Goal: Task Accomplishment & Management: Use online tool/utility

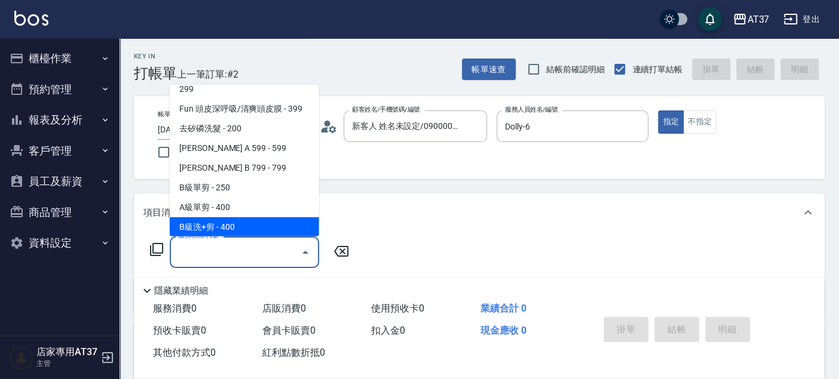
scroll to position [240, 0]
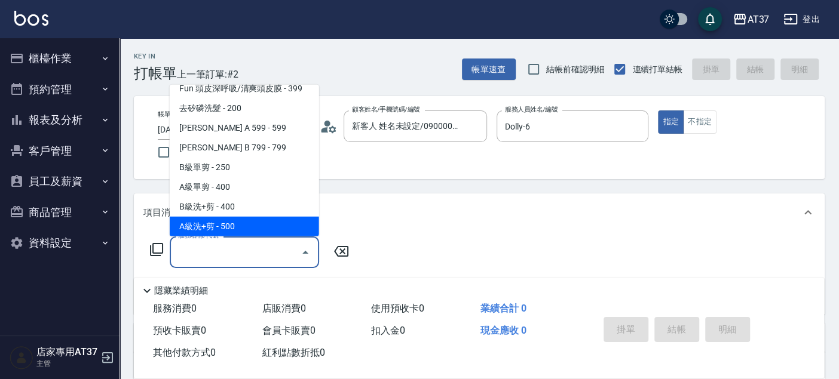
type input "A級洗+剪(204)"
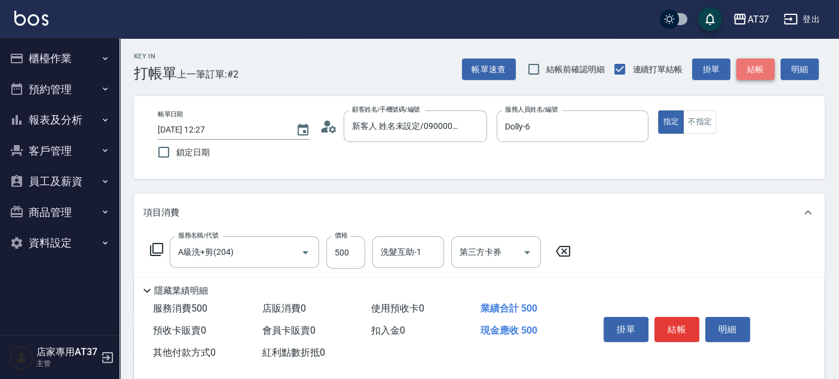
click at [745, 70] on button "結帳" at bounding box center [755, 70] width 38 height 22
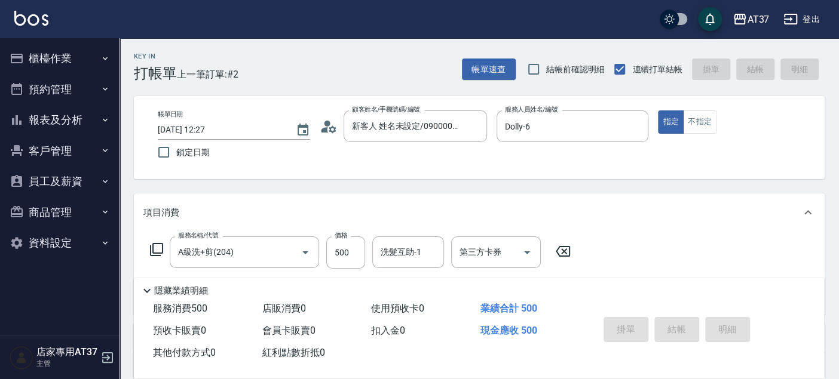
type input "2025/09/07 14:00"
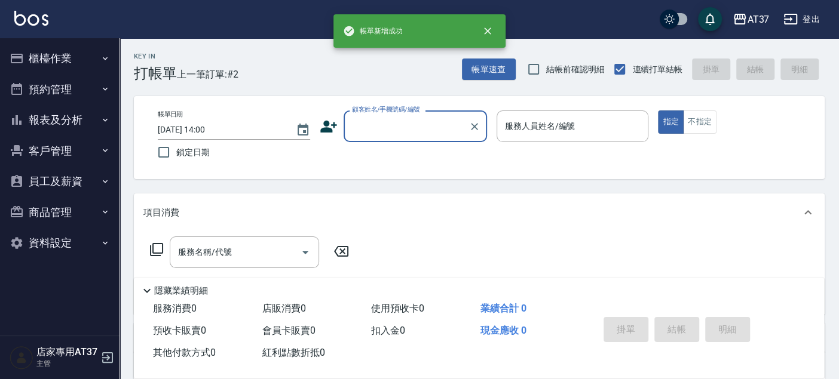
scroll to position [0, 0]
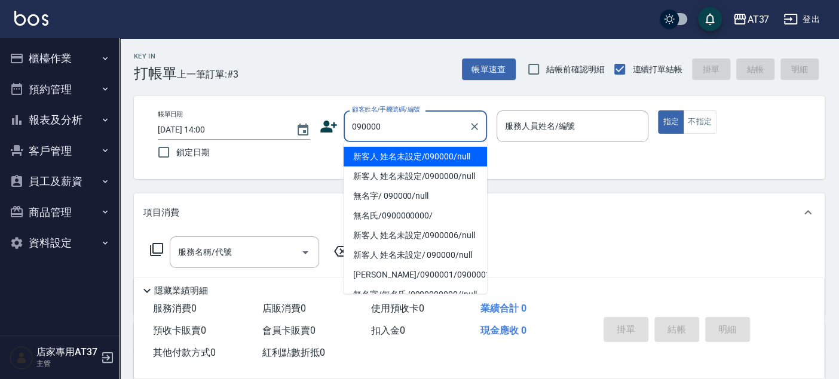
type input "新客人 姓名未設定/090000/null"
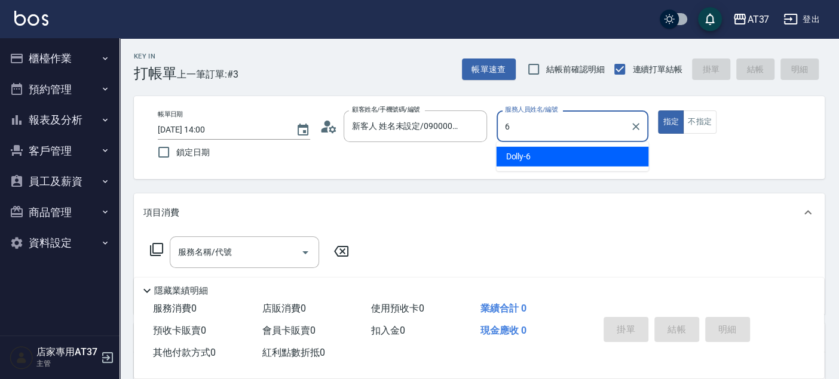
type input "6"
type button "true"
type input "Dolly-6"
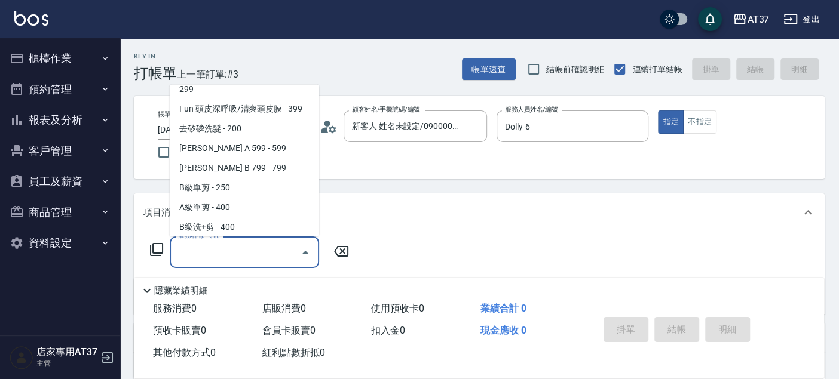
scroll to position [240, 0]
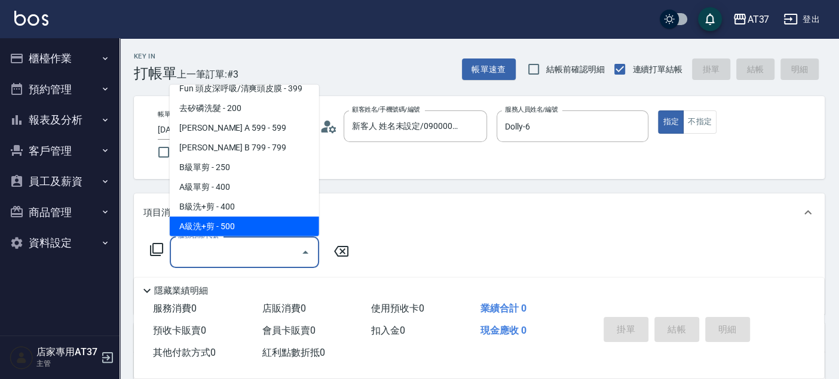
type input "A級洗+剪(204)"
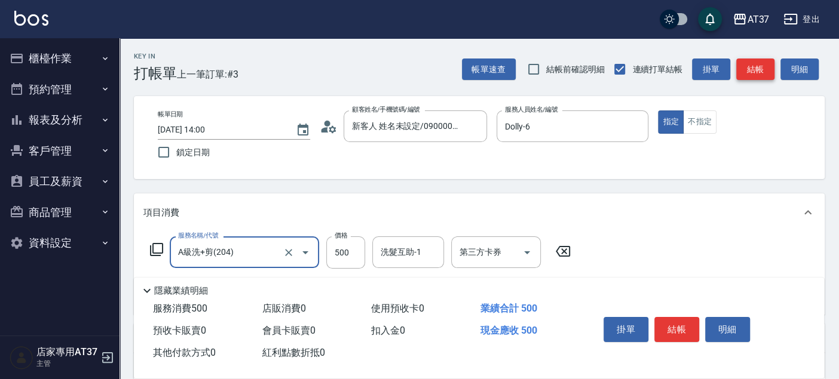
click at [745, 70] on button "結帳" at bounding box center [755, 70] width 38 height 22
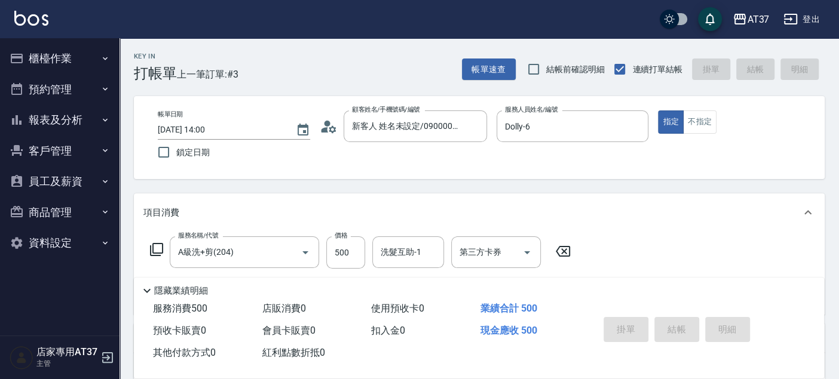
type input "2025/09/07 14:01"
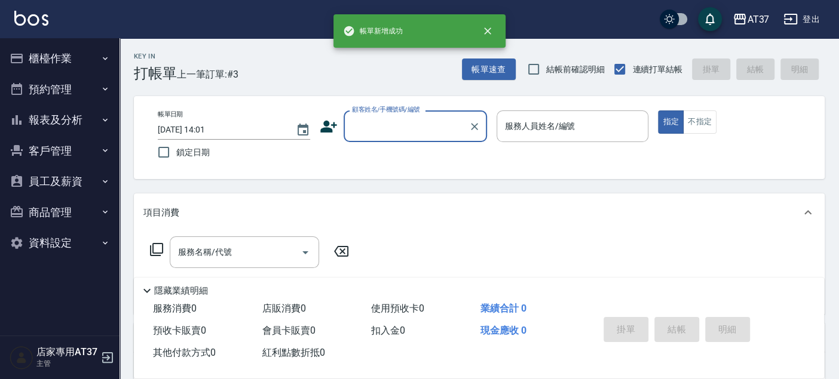
scroll to position [0, 0]
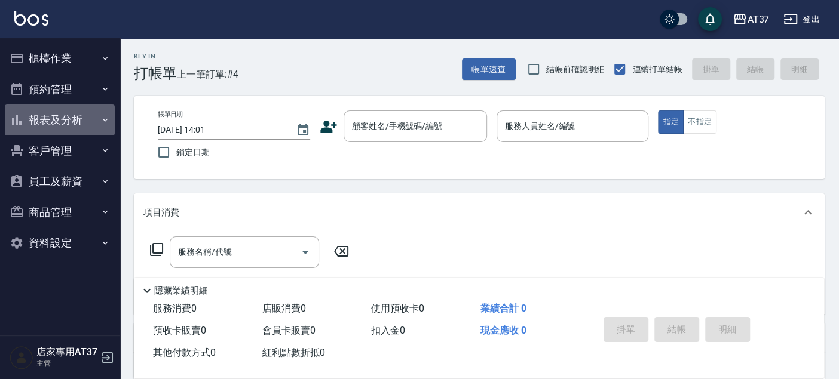
click at [55, 118] on button "報表及分析" at bounding box center [60, 120] width 110 height 31
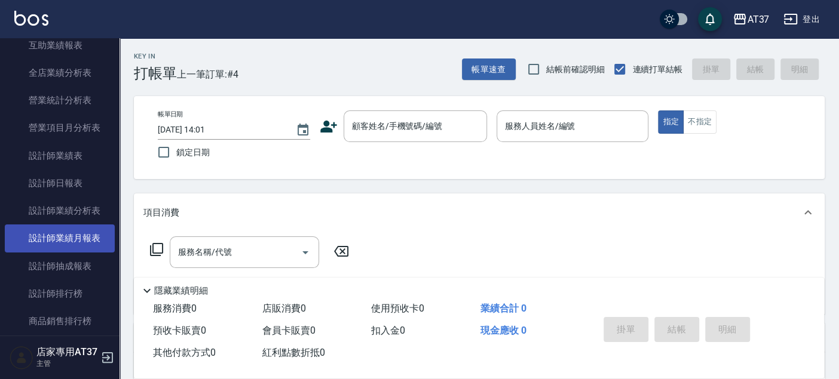
scroll to position [332, 0]
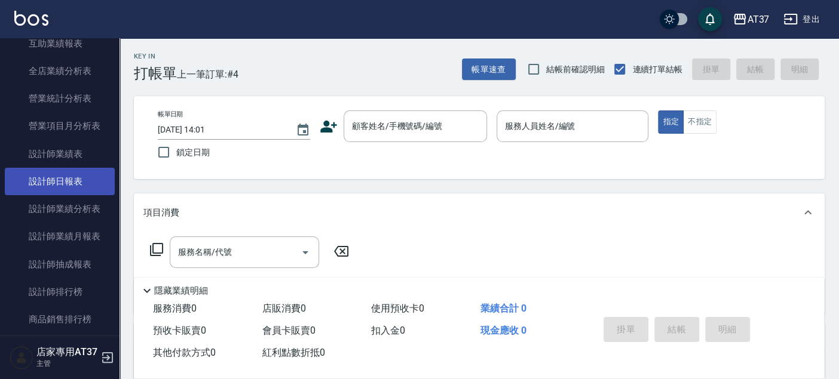
click at [73, 185] on link "設計師日報表" at bounding box center [60, 181] width 110 height 27
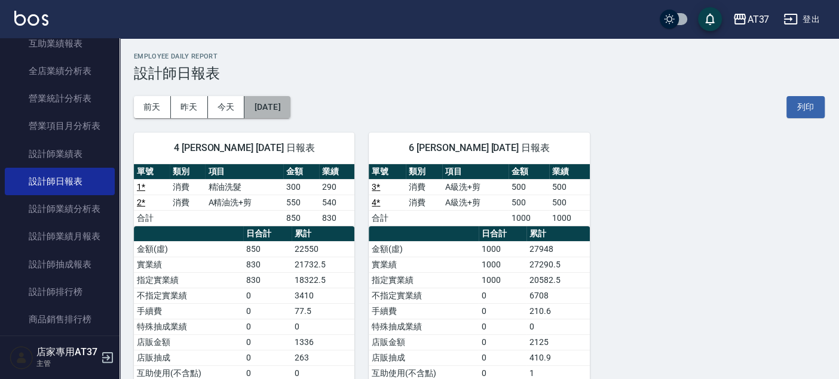
click at [283, 105] on button "[DATE]" at bounding box center [266, 107] width 45 height 22
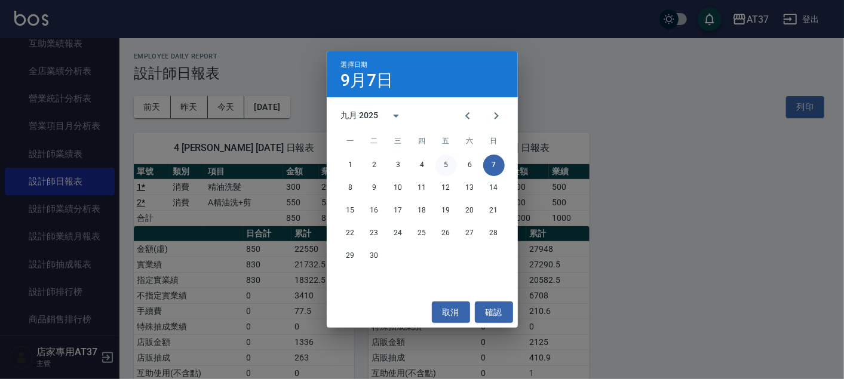
click at [443, 164] on button "5" at bounding box center [447, 166] width 22 height 22
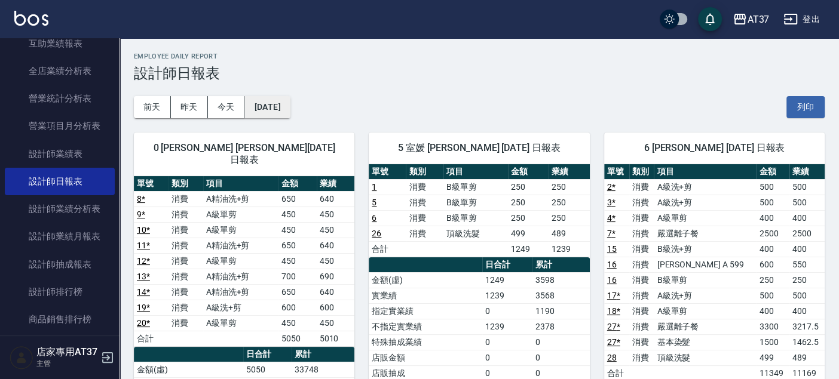
click at [290, 106] on button "2025/09/05" at bounding box center [266, 107] width 45 height 22
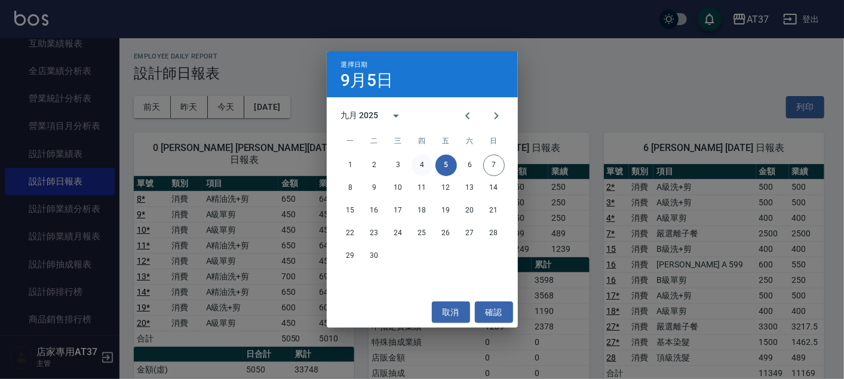
click at [428, 167] on button "4" at bounding box center [423, 166] width 22 height 22
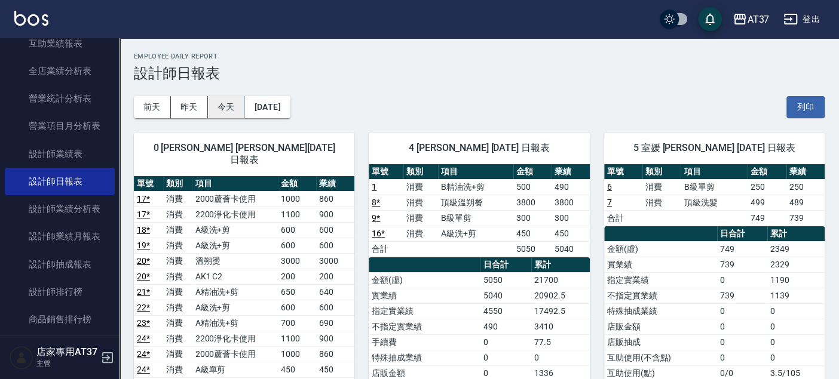
click at [227, 106] on button "今天" at bounding box center [226, 107] width 37 height 22
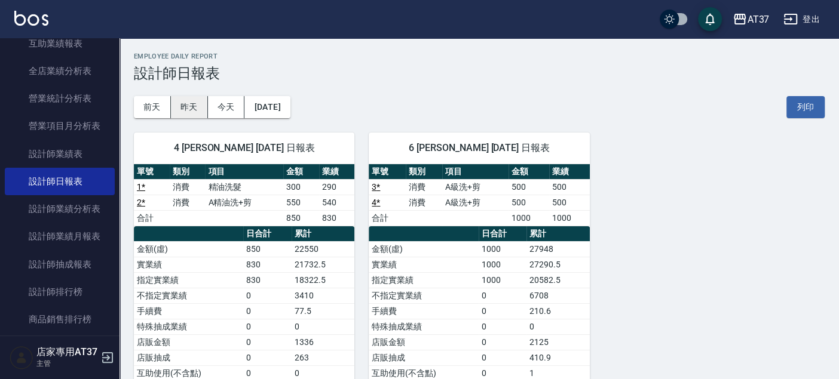
click at [201, 104] on button "昨天" at bounding box center [189, 107] width 37 height 22
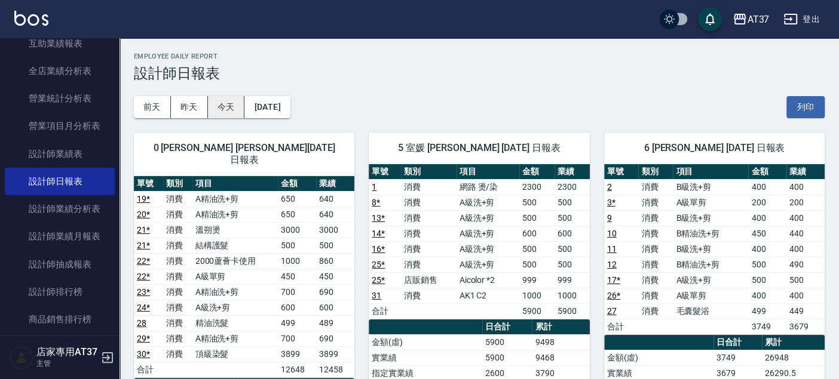
click at [228, 106] on button "今天" at bounding box center [226, 107] width 37 height 22
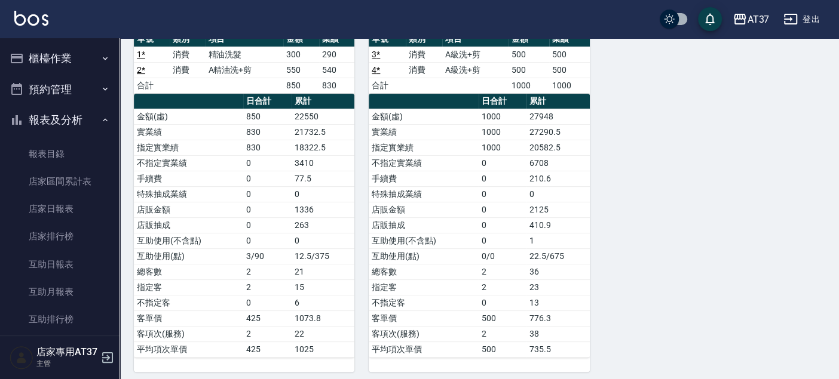
click at [79, 71] on button "櫃檯作業" at bounding box center [60, 58] width 110 height 31
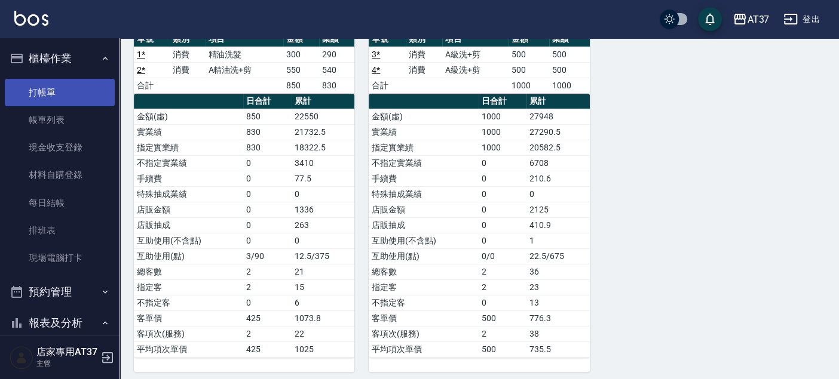
click at [72, 92] on link "打帳單" at bounding box center [60, 92] width 110 height 27
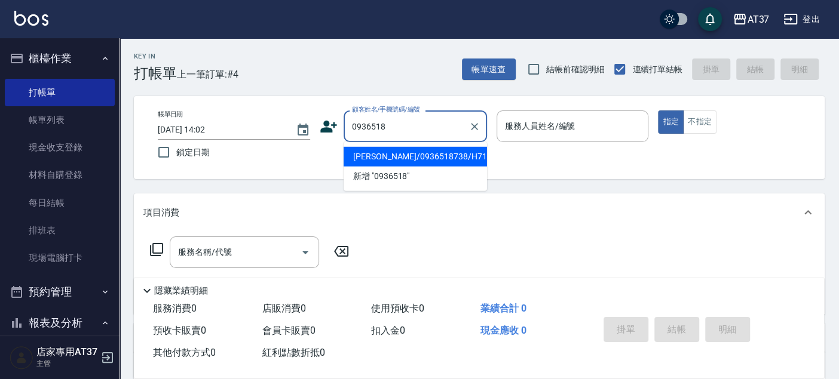
click at [394, 160] on li "[PERSON_NAME]/0936518738/H714" at bounding box center [415, 157] width 143 height 20
type input "[PERSON_NAME]/0936518738/H714"
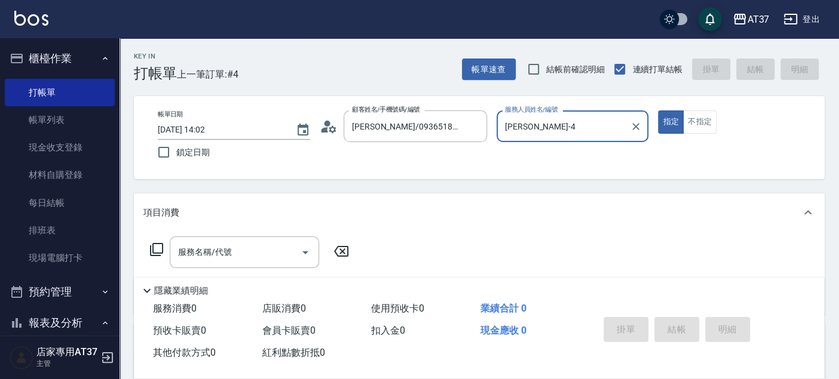
type input "[PERSON_NAME]-4"
click at [234, 239] on div "服務名稱/代號" at bounding box center [244, 253] width 149 height 32
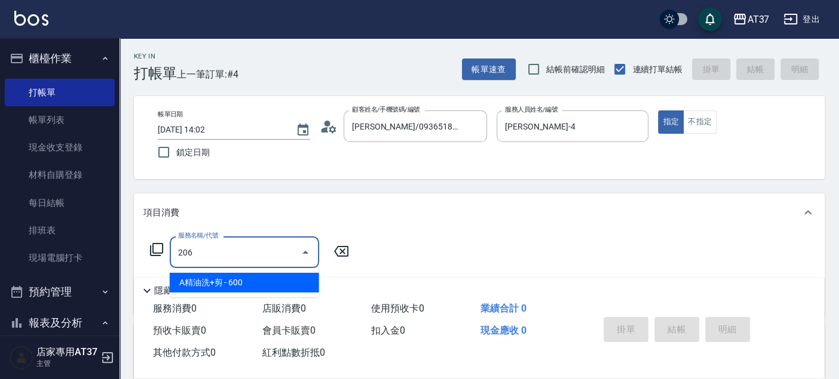
type input "A精油洗+剪(206)"
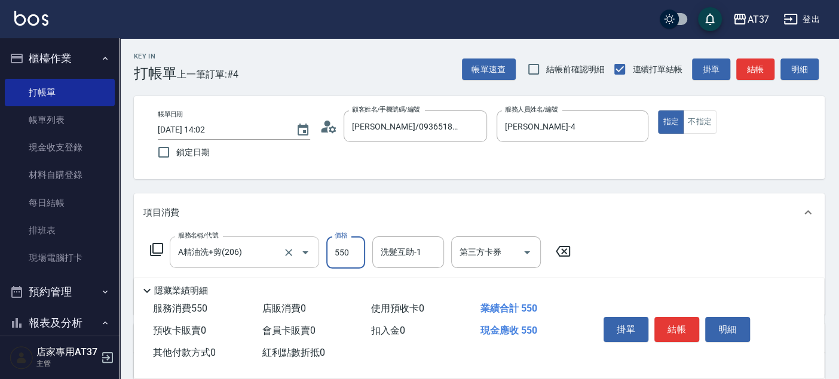
type input "550"
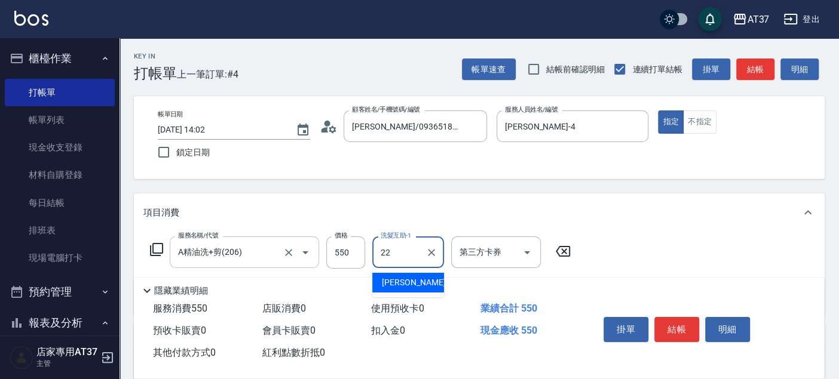
type input "[PERSON_NAME]-22"
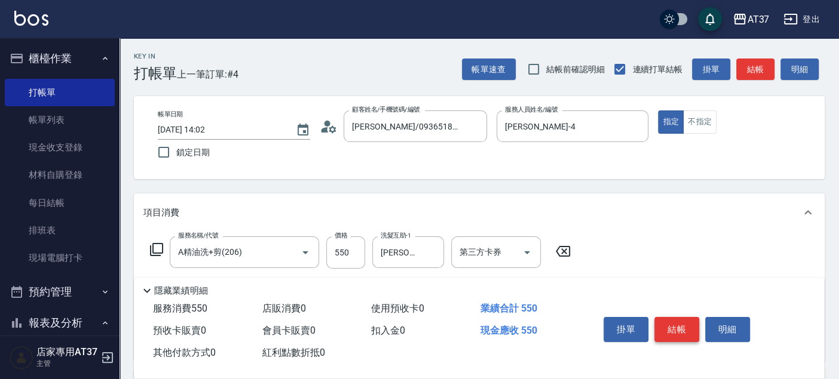
click at [677, 329] on button "結帳" at bounding box center [676, 329] width 45 height 25
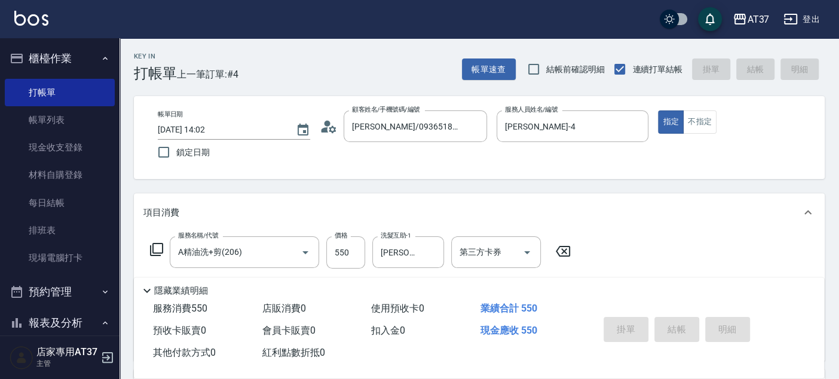
type input "2025/09/07 14:17"
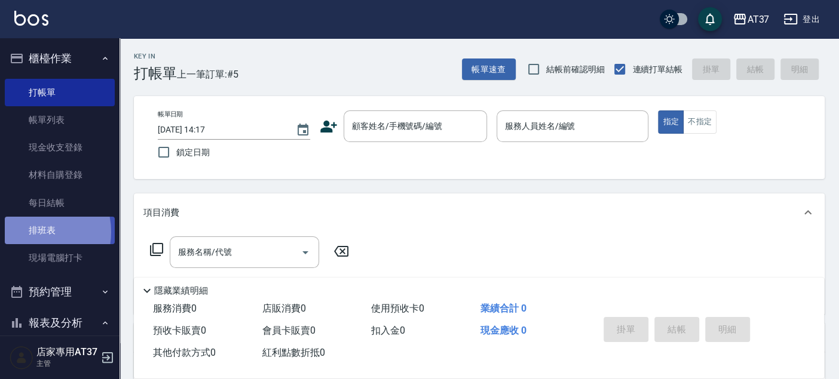
click at [30, 232] on link "排班表" at bounding box center [60, 230] width 110 height 27
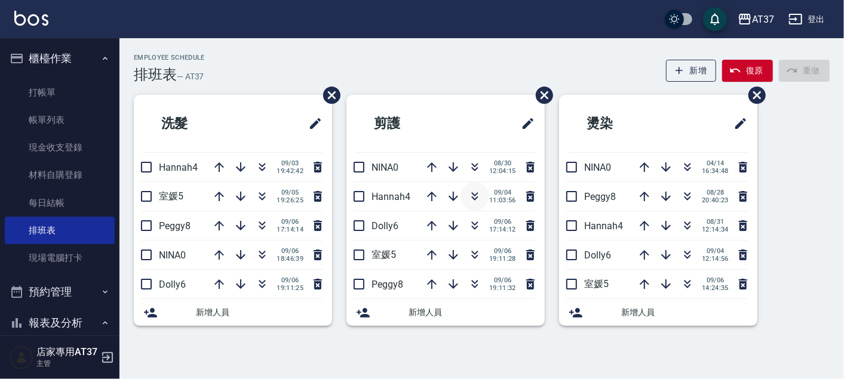
click at [474, 194] on icon "button" at bounding box center [475, 196] width 14 height 14
click at [475, 196] on icon "button" at bounding box center [475, 196] width 14 height 14
click at [259, 170] on icon "button" at bounding box center [262, 167] width 14 height 14
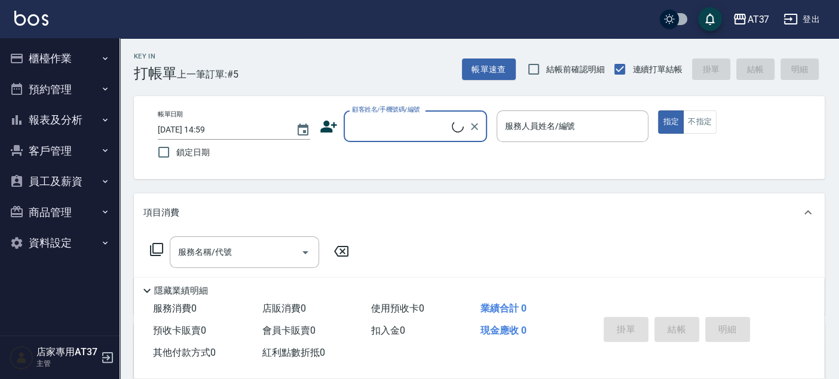
click at [382, 130] on input "顧客姓名/手機號碼/編號" at bounding box center [400, 126] width 103 height 21
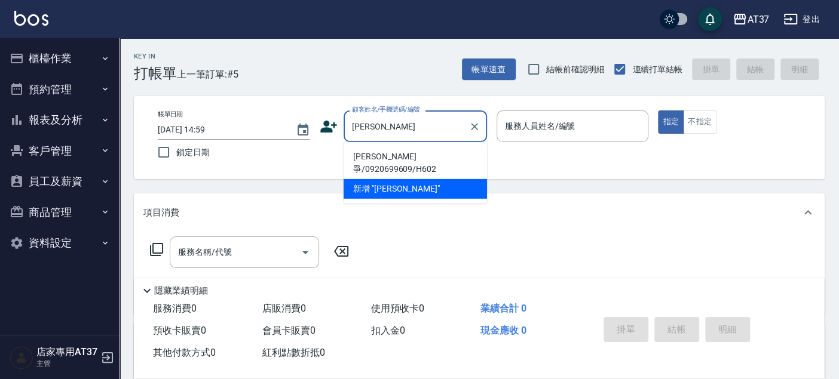
click at [388, 152] on li "[PERSON_NAME]爭/0920699609/H602" at bounding box center [415, 163] width 143 height 32
type input "[PERSON_NAME]爭/0920699609/H602"
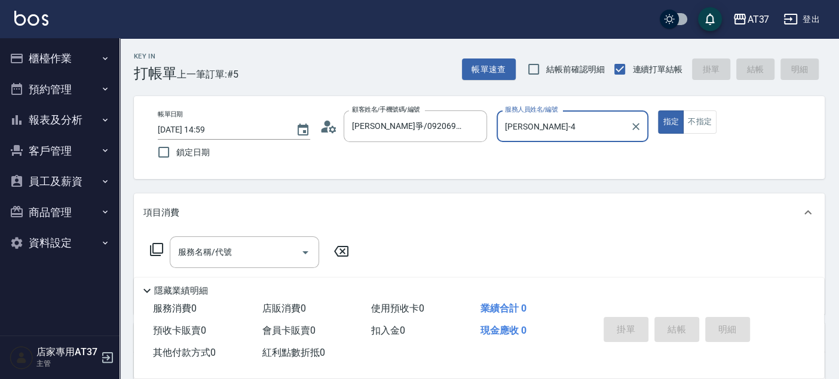
type input "[PERSON_NAME]-4"
click at [227, 246] on div "服務名稱/代號 服務名稱/代號" at bounding box center [244, 253] width 149 height 32
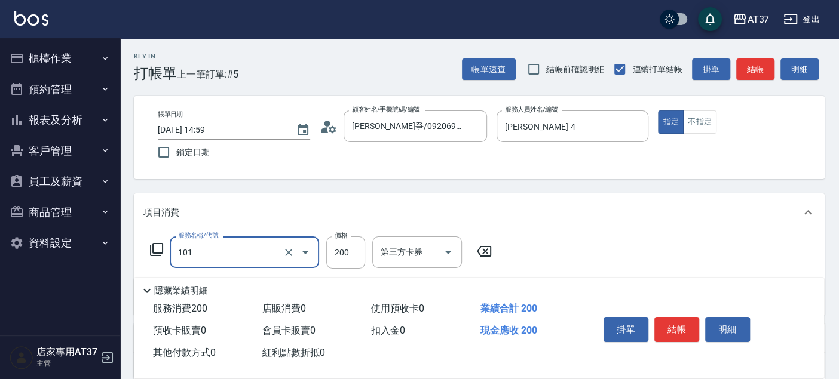
type input "洗髮(101)"
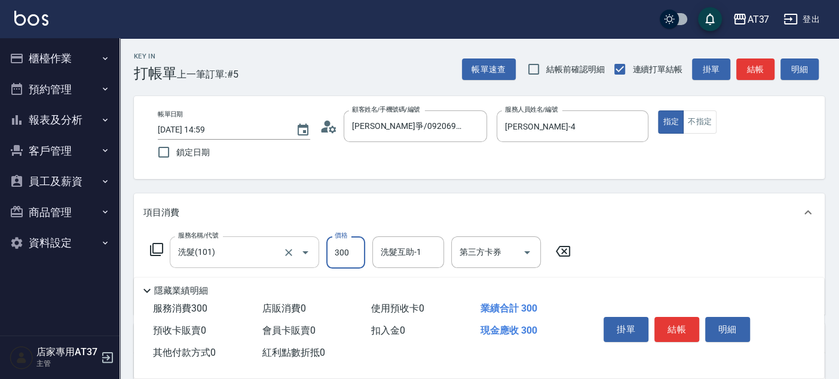
type input "300"
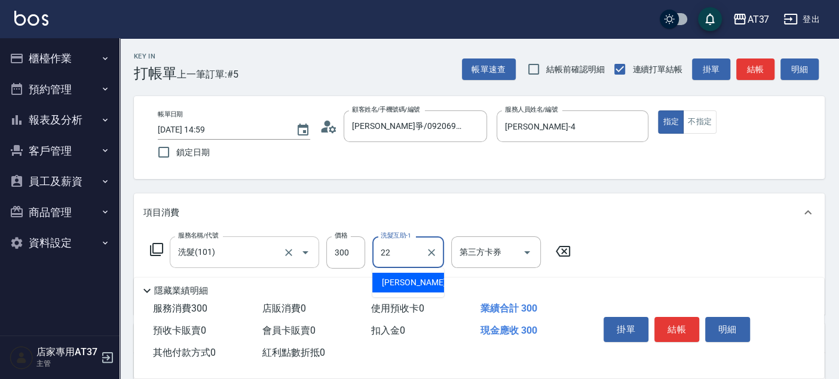
type input "[PERSON_NAME]-22"
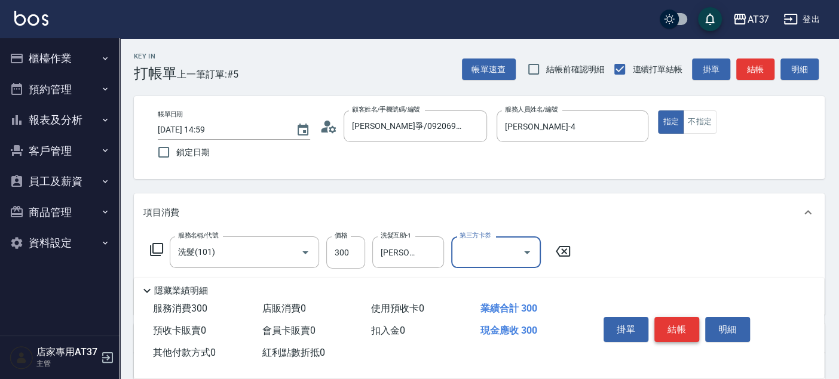
click at [684, 324] on button "結帳" at bounding box center [676, 329] width 45 height 25
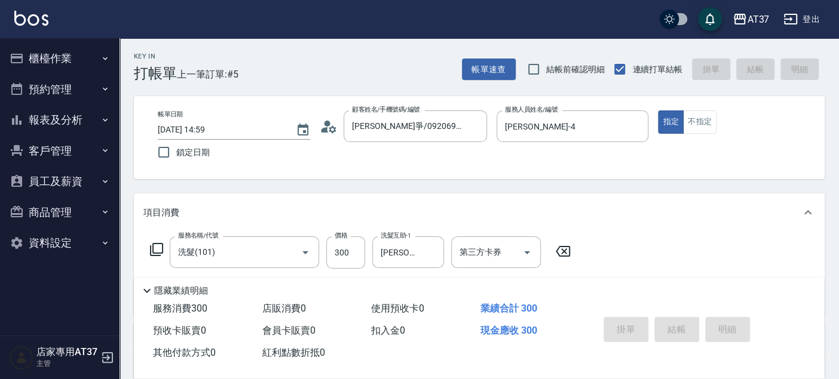
type input "[DATE] 15:00"
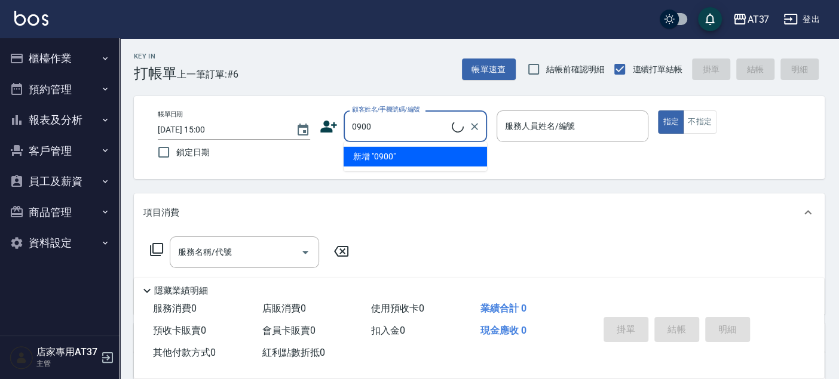
type input "新客人 姓名未設定/0900/null"
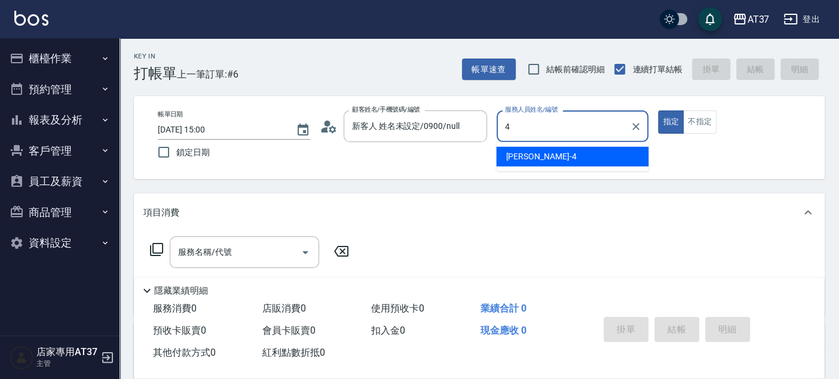
type input "[PERSON_NAME]-4"
type button "true"
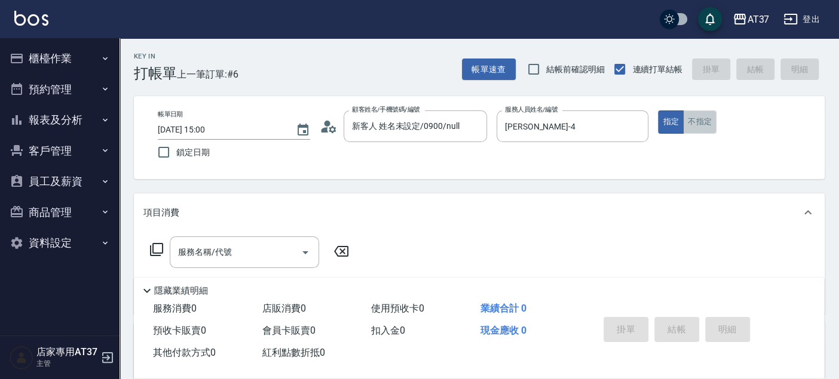
click at [694, 125] on button "不指定" at bounding box center [699, 122] width 33 height 23
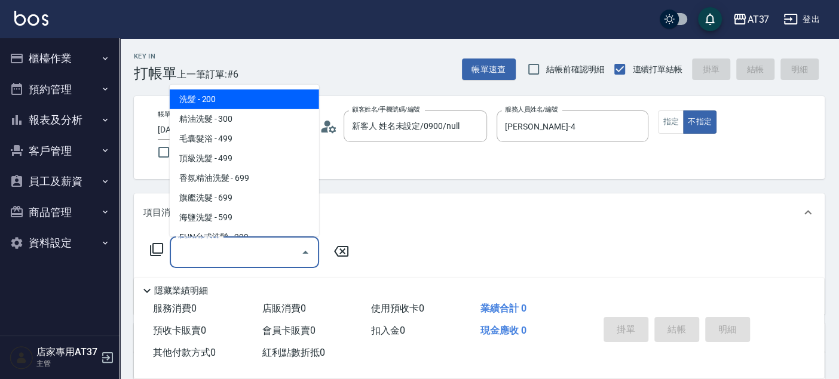
click at [201, 250] on div "服務名稱/代號 服務名稱/代號" at bounding box center [244, 253] width 149 height 32
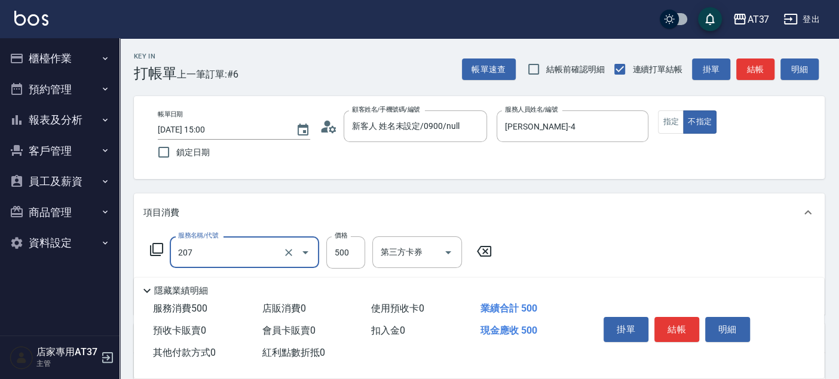
type input "B精油洗+剪(207)"
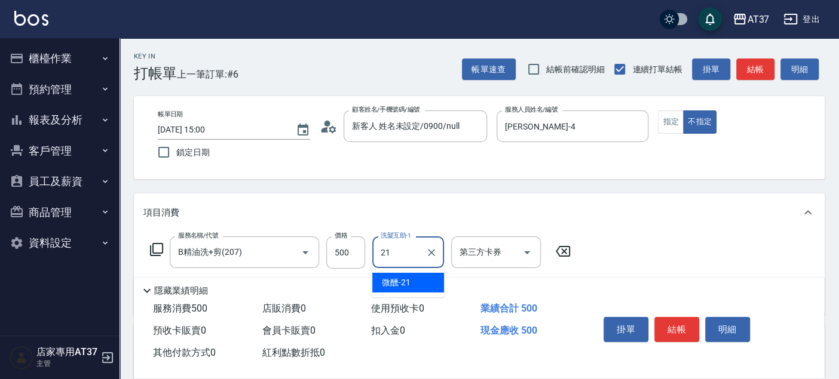
type input "微醺-21"
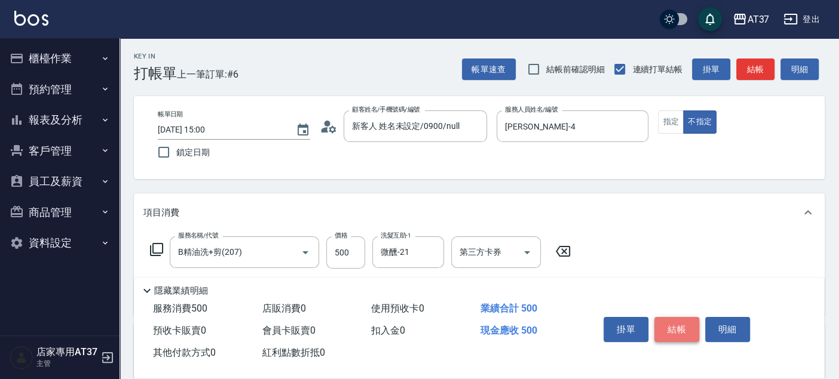
click at [669, 326] on button "結帳" at bounding box center [676, 329] width 45 height 25
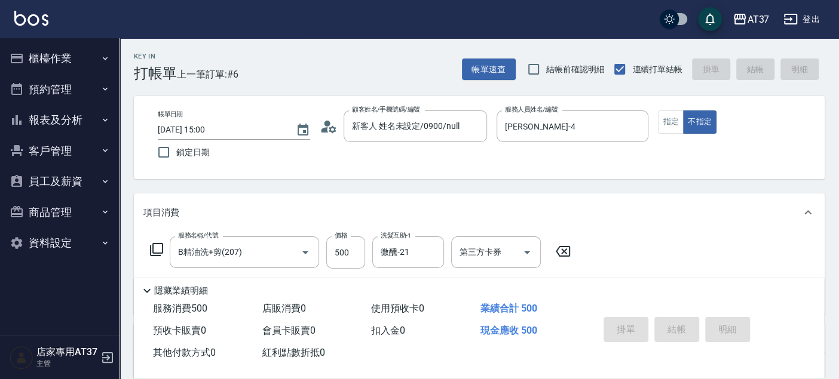
type input "[DATE] 15:32"
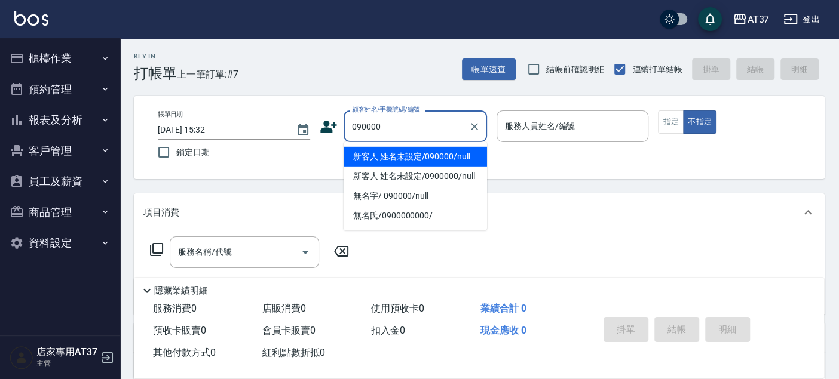
type input "新客人 姓名未設定/090000/null"
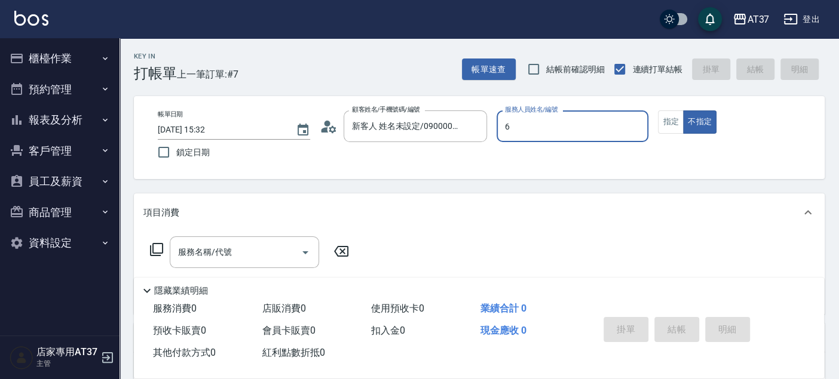
type input "6"
type button "false"
type input "Dolly-6"
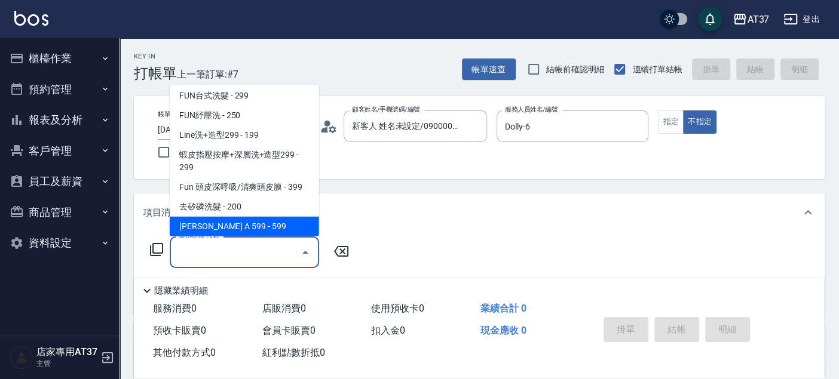
scroll to position [220, 0]
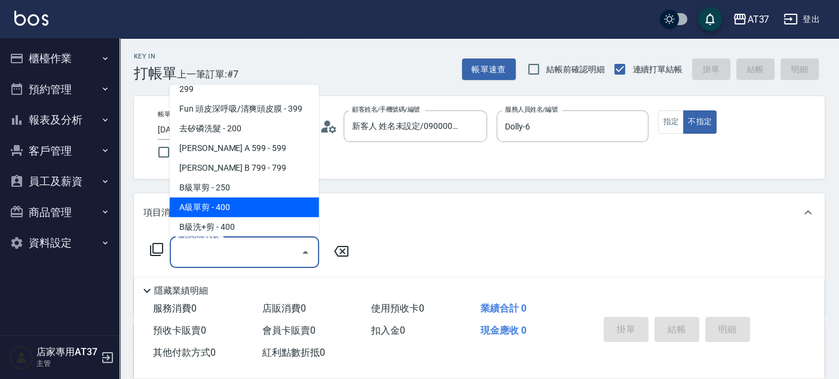
type input "A級單剪(202)"
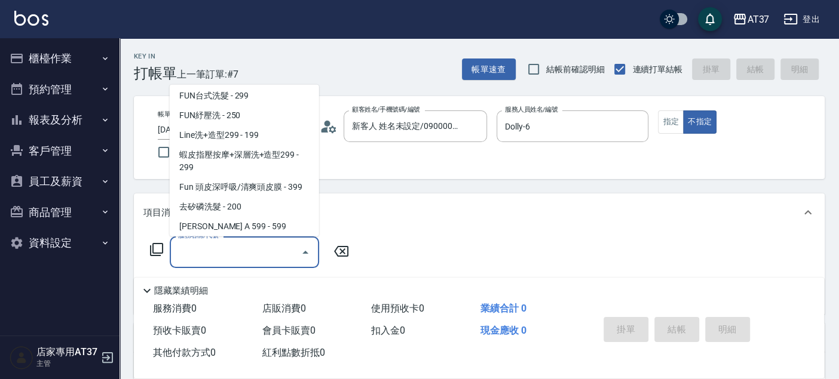
scroll to position [180, 0]
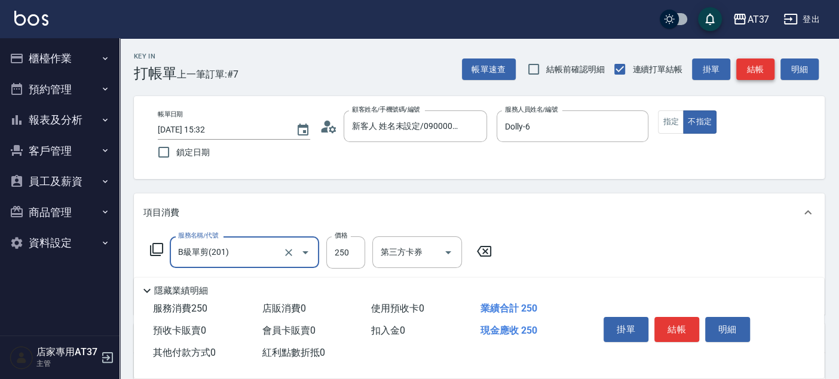
type input "B級單剪(201)"
click at [766, 65] on button "結帳" at bounding box center [755, 70] width 38 height 22
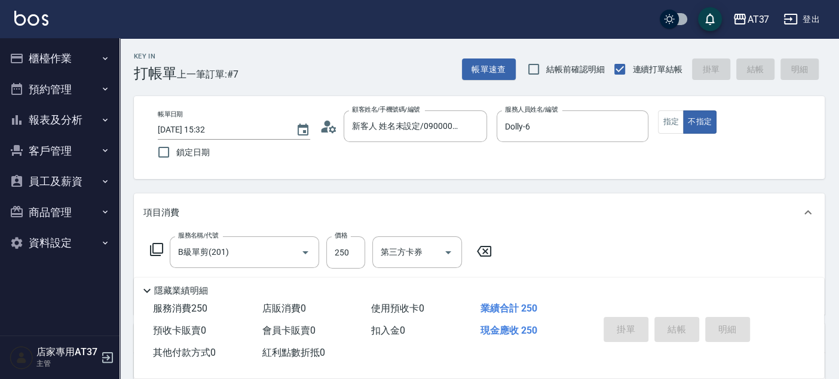
type input "[DATE] 15:51"
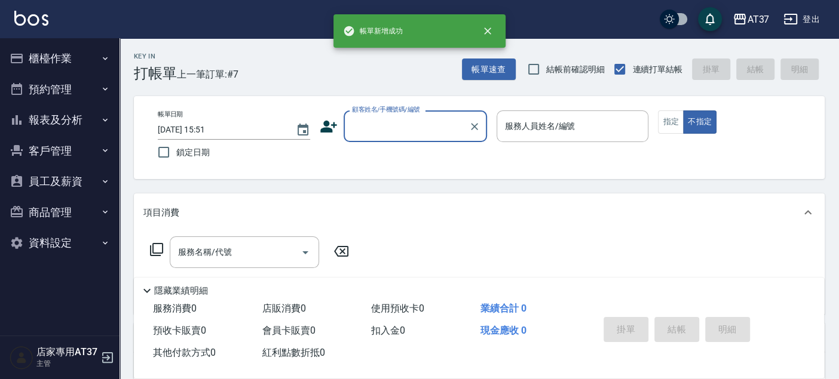
scroll to position [0, 0]
click at [82, 112] on button "報表及分析" at bounding box center [60, 120] width 110 height 31
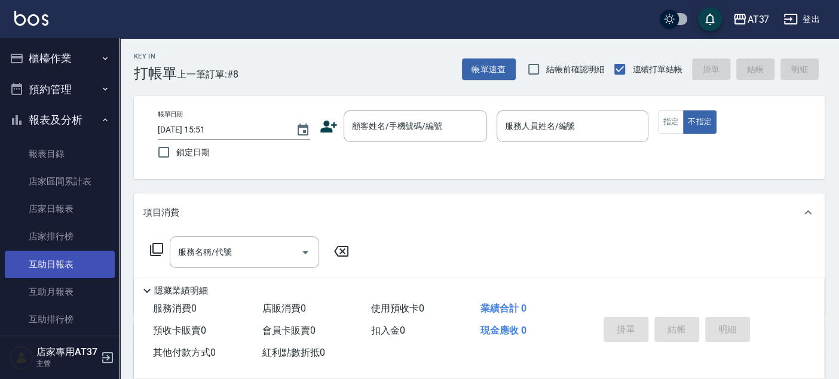
scroll to position [199, 0]
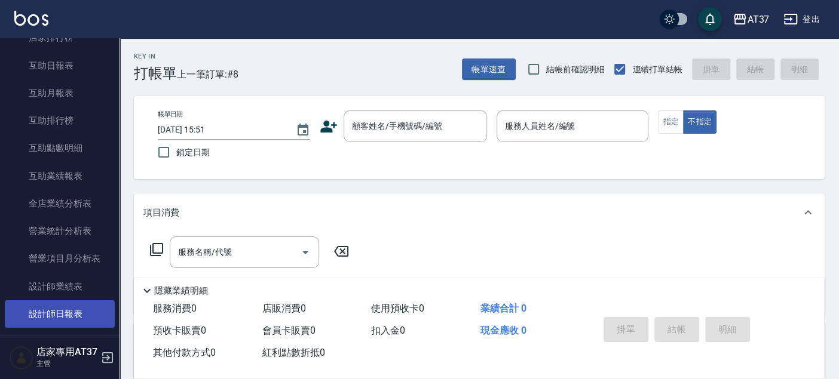
click at [76, 305] on link "設計師日報表" at bounding box center [60, 314] width 110 height 27
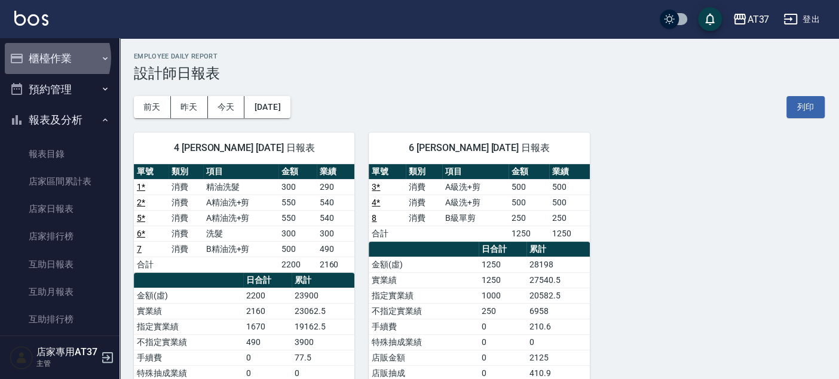
click at [48, 58] on button "櫃檯作業" at bounding box center [60, 58] width 110 height 31
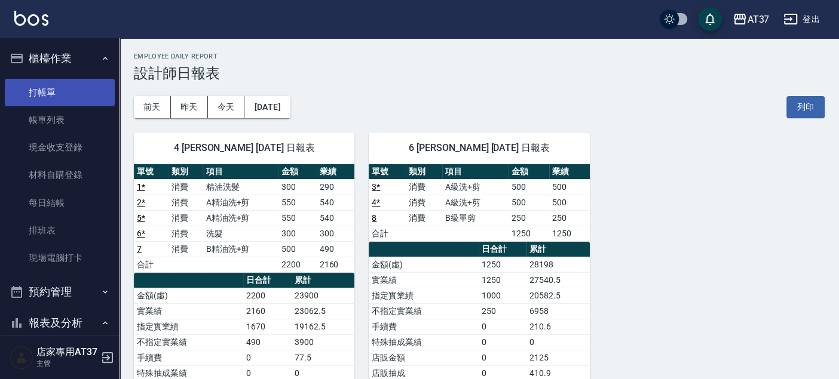
click at [46, 87] on link "打帳單" at bounding box center [60, 92] width 110 height 27
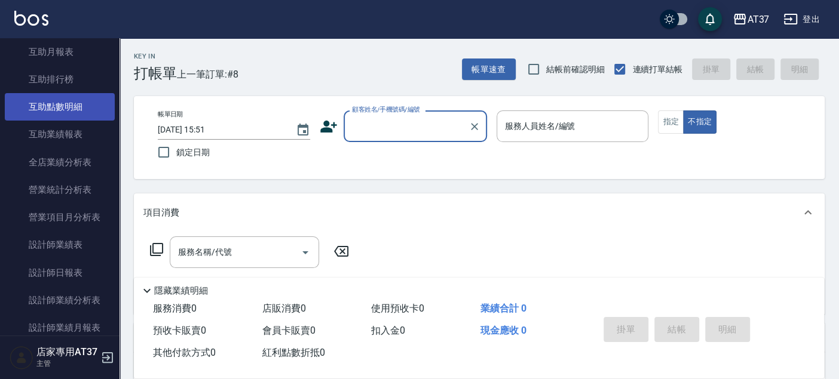
scroll to position [464, 0]
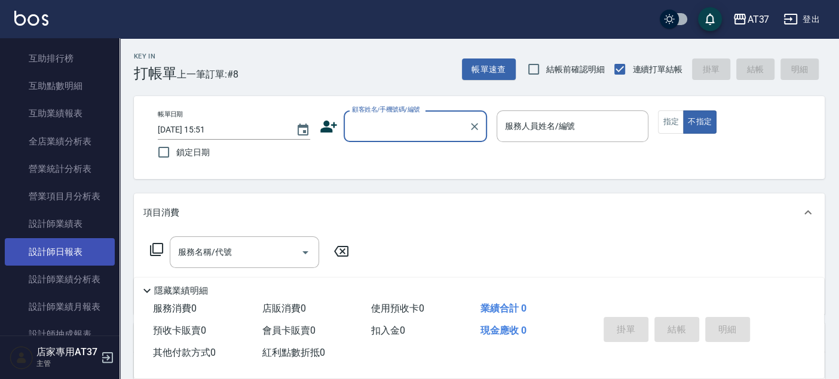
drag, startPoint x: 77, startPoint y: 241, endPoint x: 84, endPoint y: 240, distance: 6.8
click at [77, 241] on link "設計師日報表" at bounding box center [60, 251] width 110 height 27
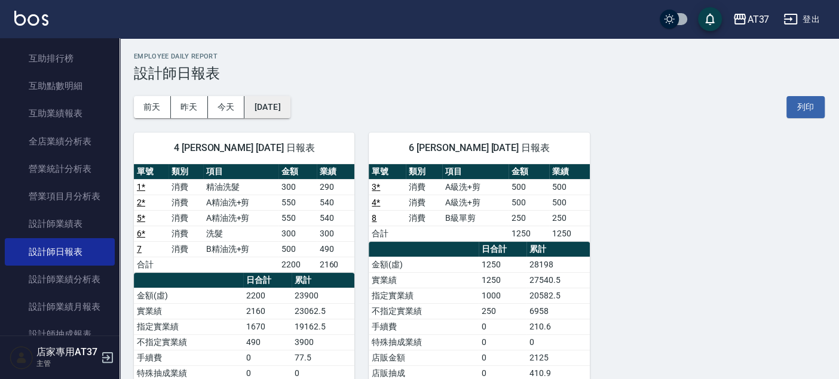
click at [264, 102] on button "[DATE]" at bounding box center [266, 107] width 45 height 22
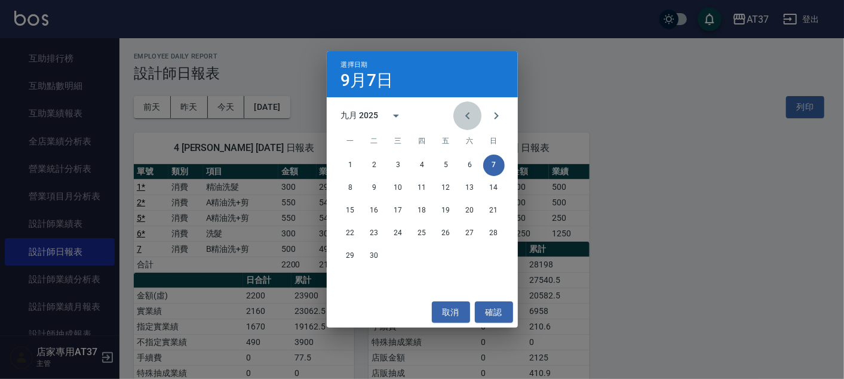
click at [464, 118] on icon "Previous month" at bounding box center [468, 116] width 14 height 14
click at [422, 190] on button "7" at bounding box center [423, 188] width 22 height 22
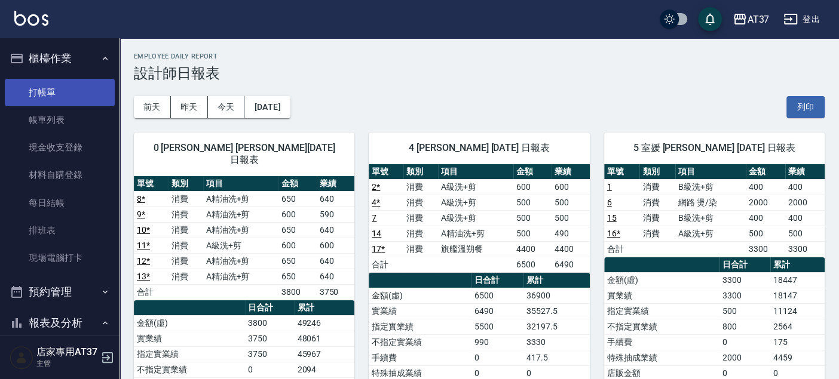
click at [80, 79] on link "打帳單" at bounding box center [60, 92] width 110 height 27
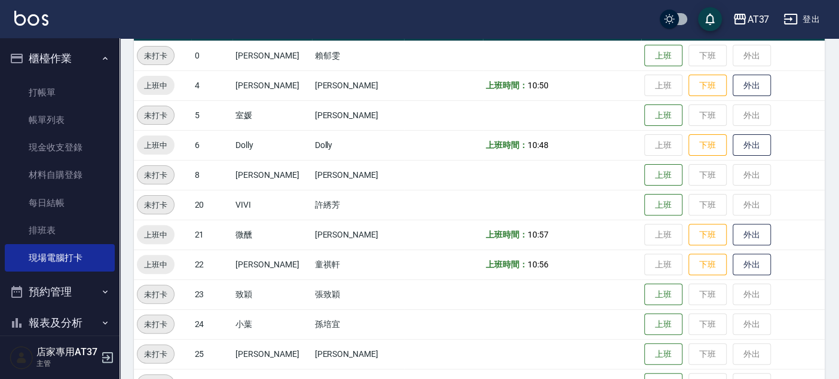
scroll to position [133, 0]
